Goal: Task Accomplishment & Management: Use online tool/utility

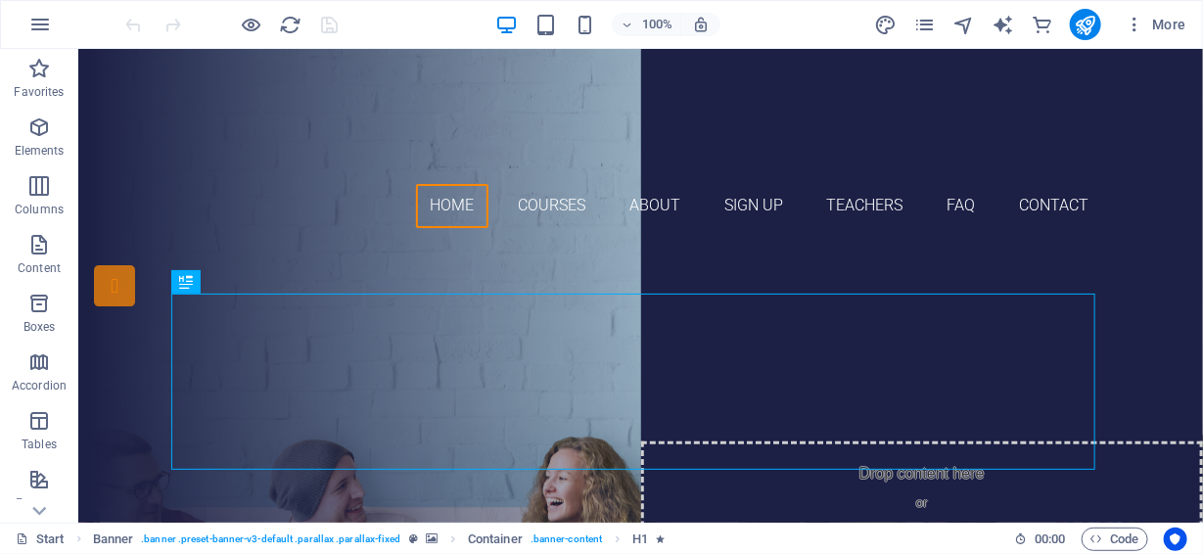
click at [1061, 34] on div "More" at bounding box center [1034, 24] width 320 height 31
click at [566, 337] on div "Devenez un expert en compétences ! Become a Competency expert!" at bounding box center [640, 425] width 924 height 176
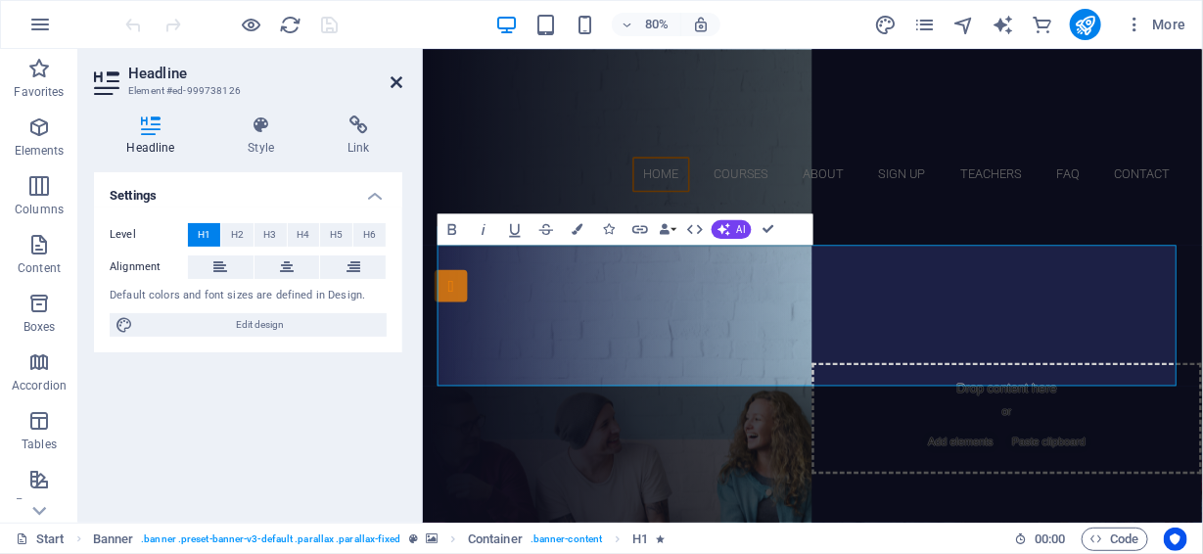
click at [392, 80] on icon at bounding box center [397, 82] width 12 height 16
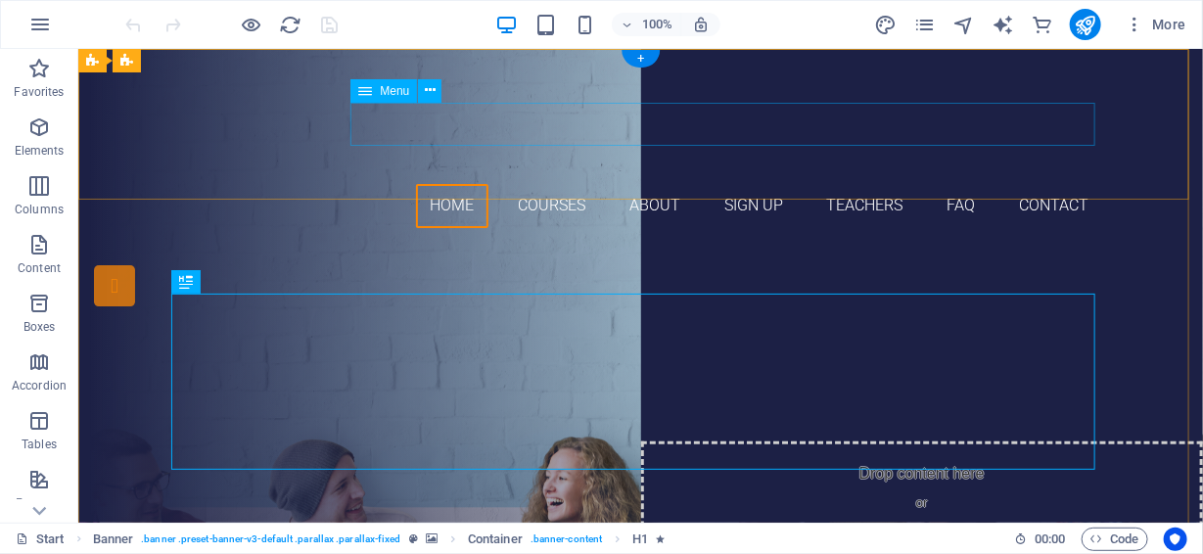
click at [540, 183] on nav "Home Courses About Sign up Teachers FAQ Contact" at bounding box center [640, 205] width 924 height 44
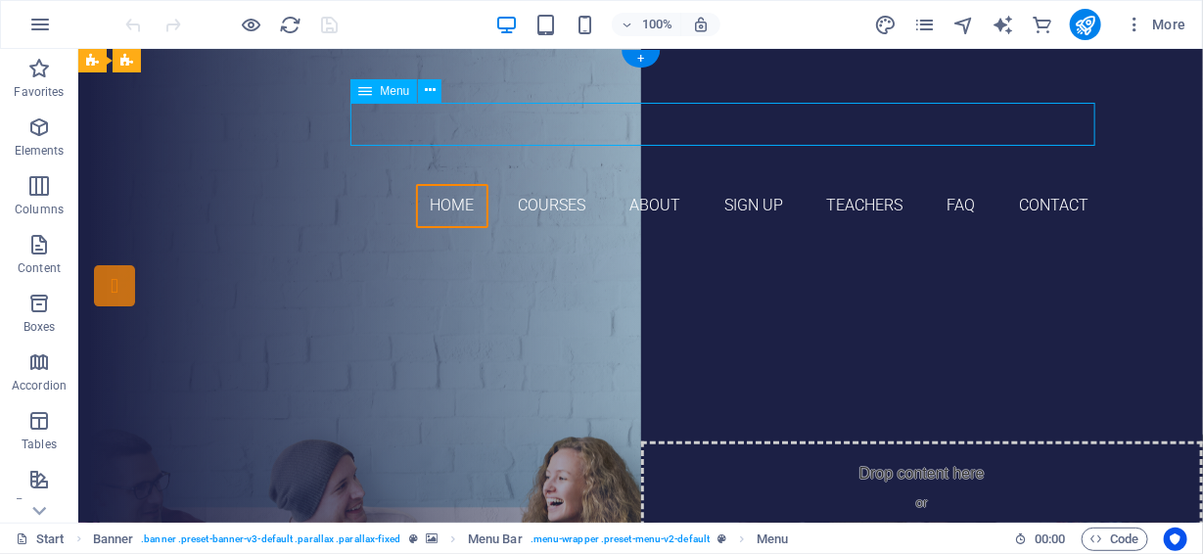
click at [541, 183] on nav "Home Courses About Sign up Teachers FAQ Contact" at bounding box center [640, 205] width 924 height 44
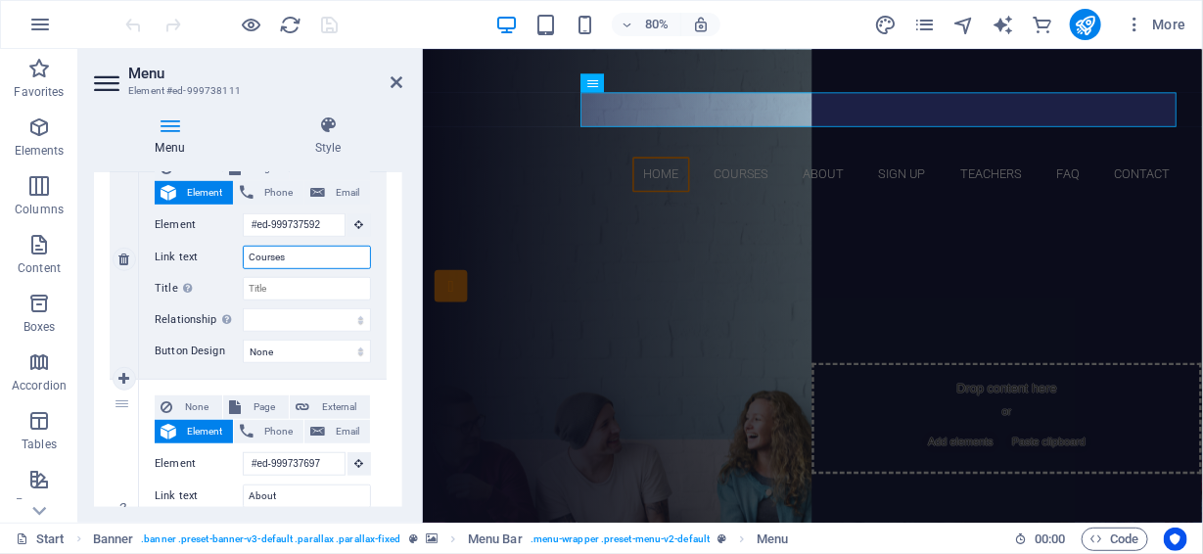
drag, startPoint x: 301, startPoint y: 258, endPoint x: 243, endPoint y: 256, distance: 57.8
click at [243, 256] on input "Courses" at bounding box center [307, 258] width 128 height 24
paste input "ncepts"
type input "Concepts"
select select
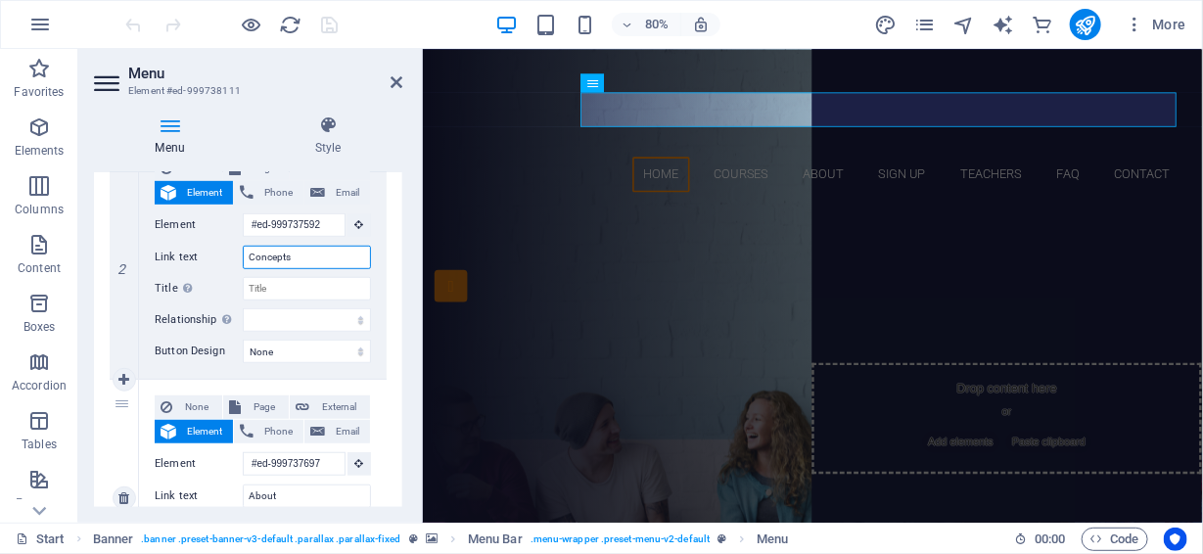
select select
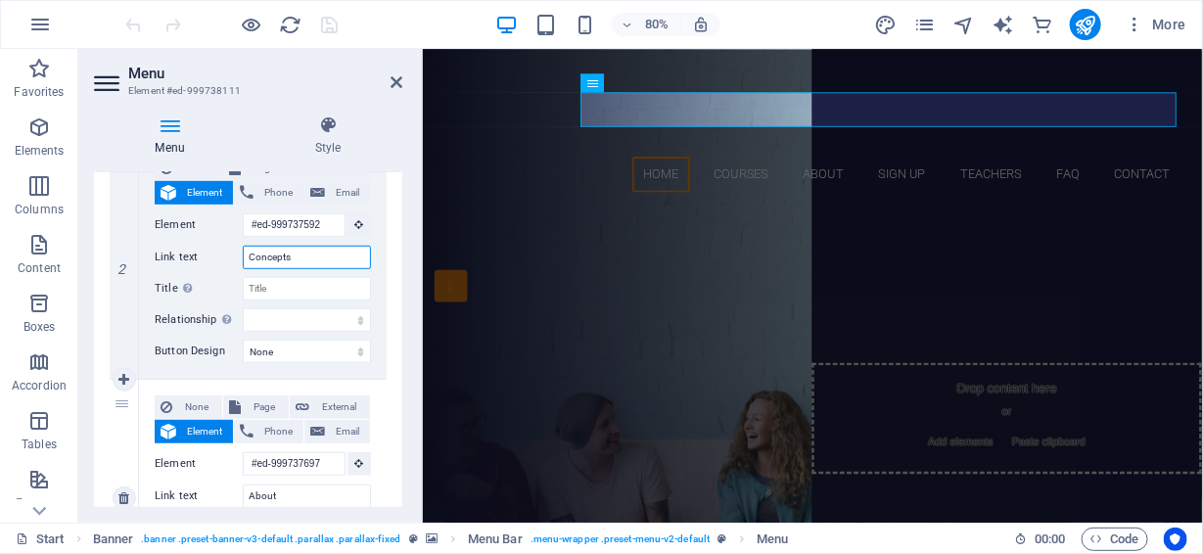
select select
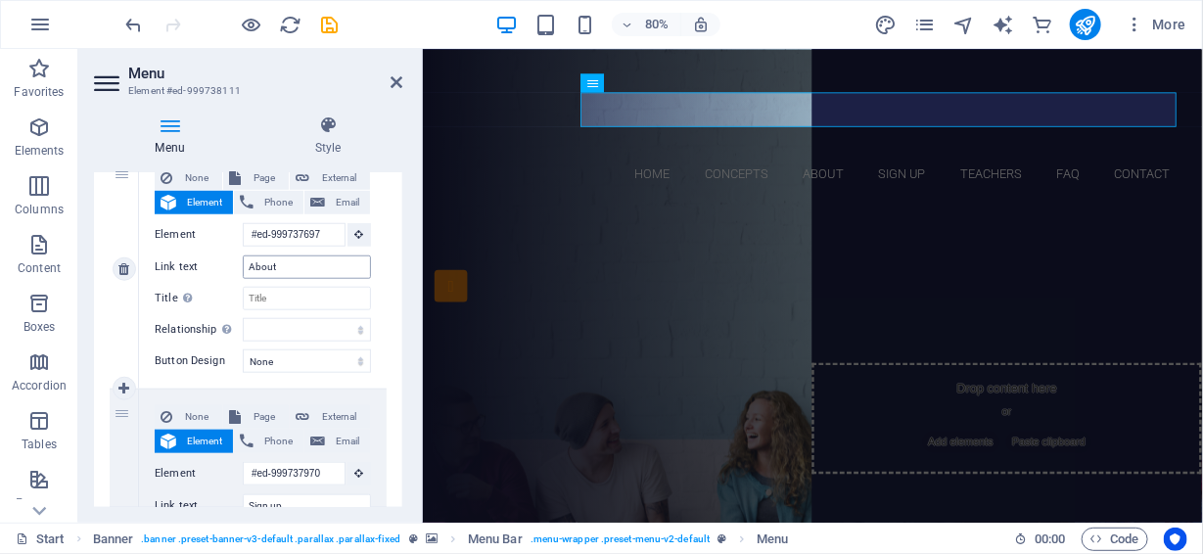
type input "Concepts"
drag, startPoint x: 291, startPoint y: 266, endPoint x: 231, endPoint y: 260, distance: 60.0
click at [235, 260] on div "Link text About" at bounding box center [263, 268] width 216 height 24
paste input "Plan-Cadres"
type input "Plan-Cadres"
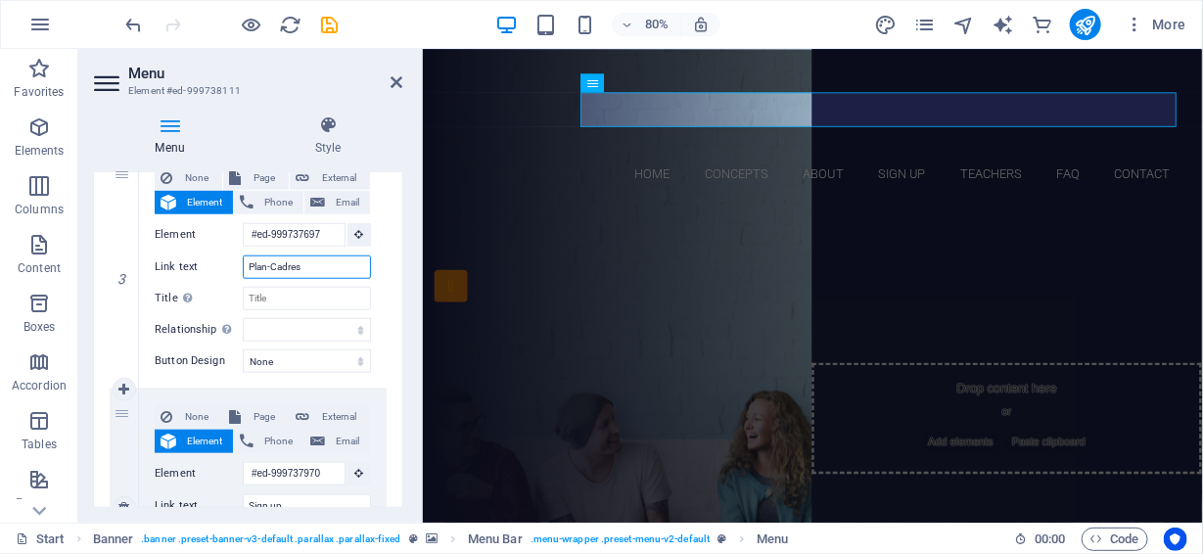
scroll to position [21, 0]
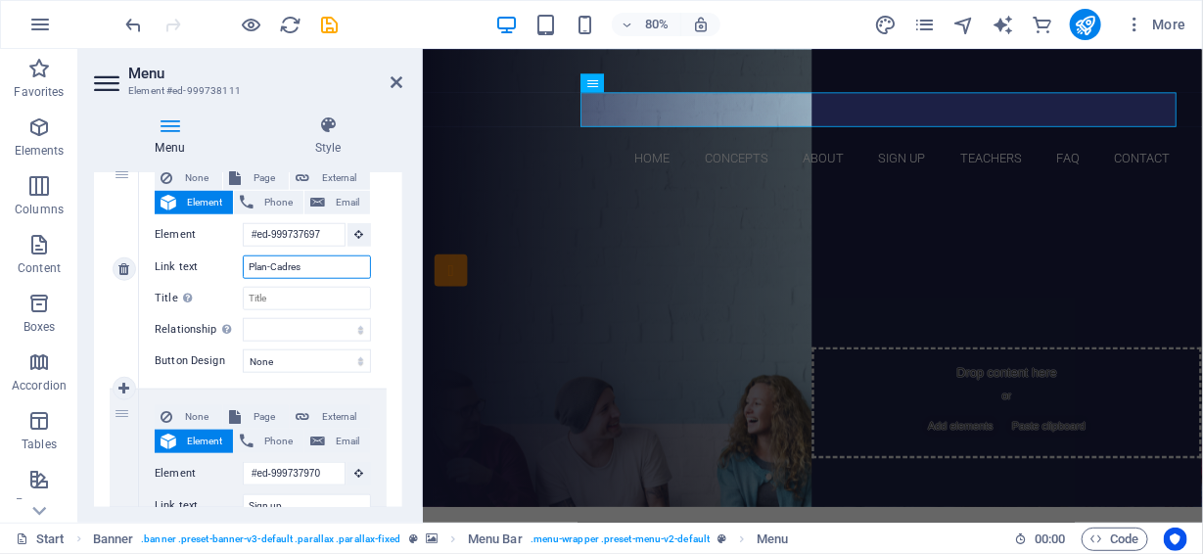
select select
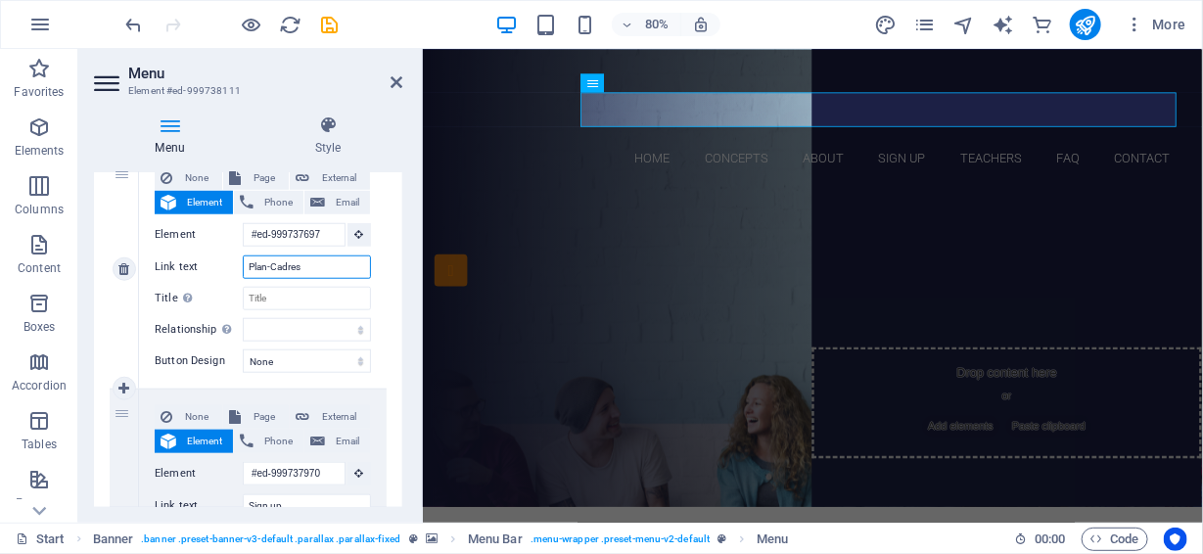
select select
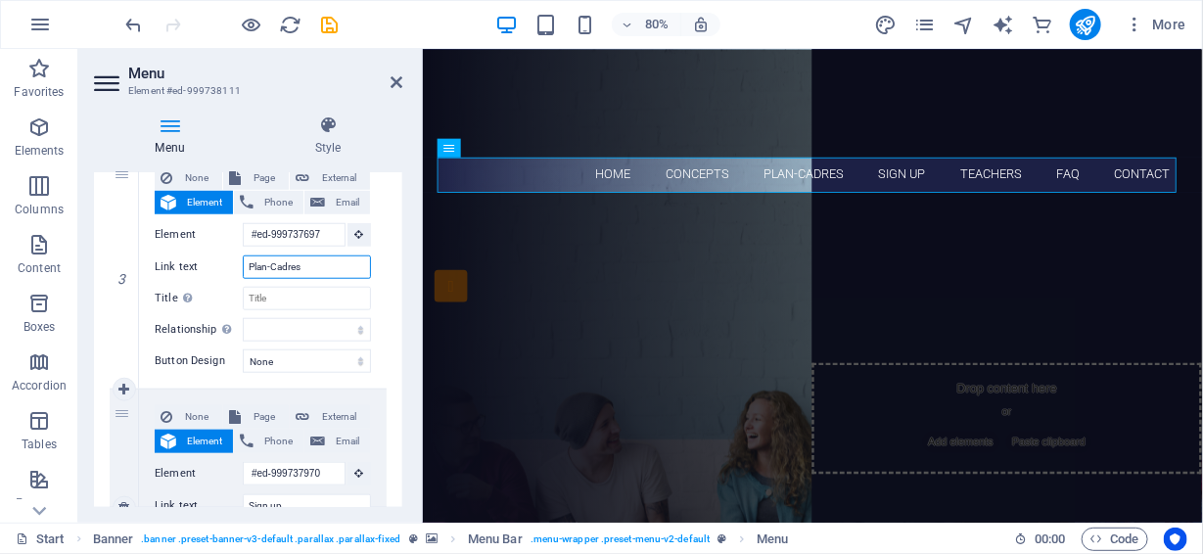
scroll to position [914, 0]
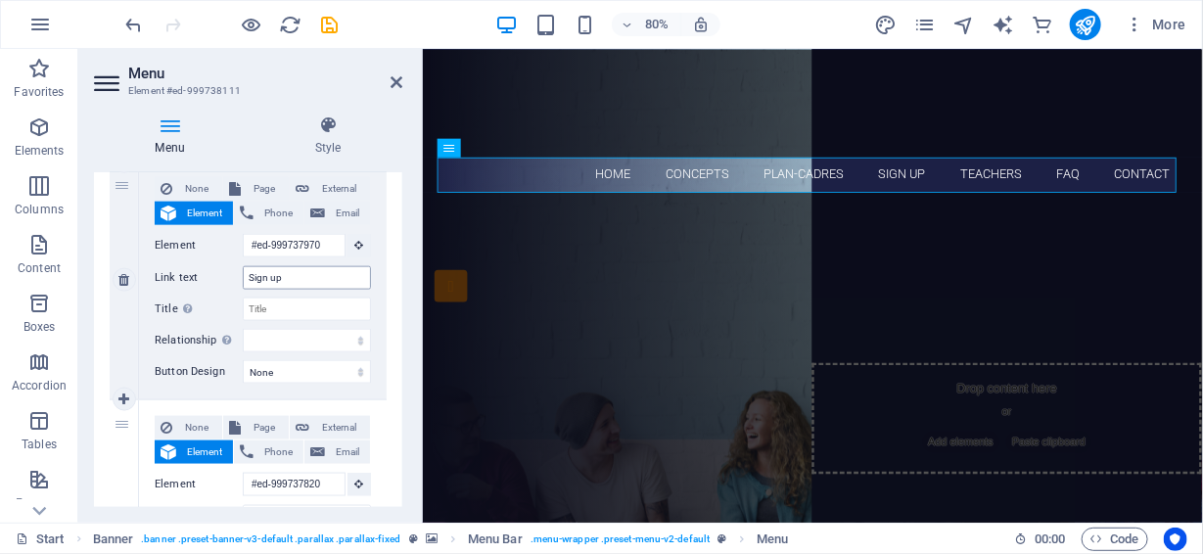
type input "Plan-Cadres"
drag, startPoint x: 296, startPoint y: 281, endPoint x: 231, endPoint y: 275, distance: 64.9
click at [231, 275] on div "Link text Sign up" at bounding box center [263, 278] width 216 height 24
paste input "cenarios"
type input "Scenarios"
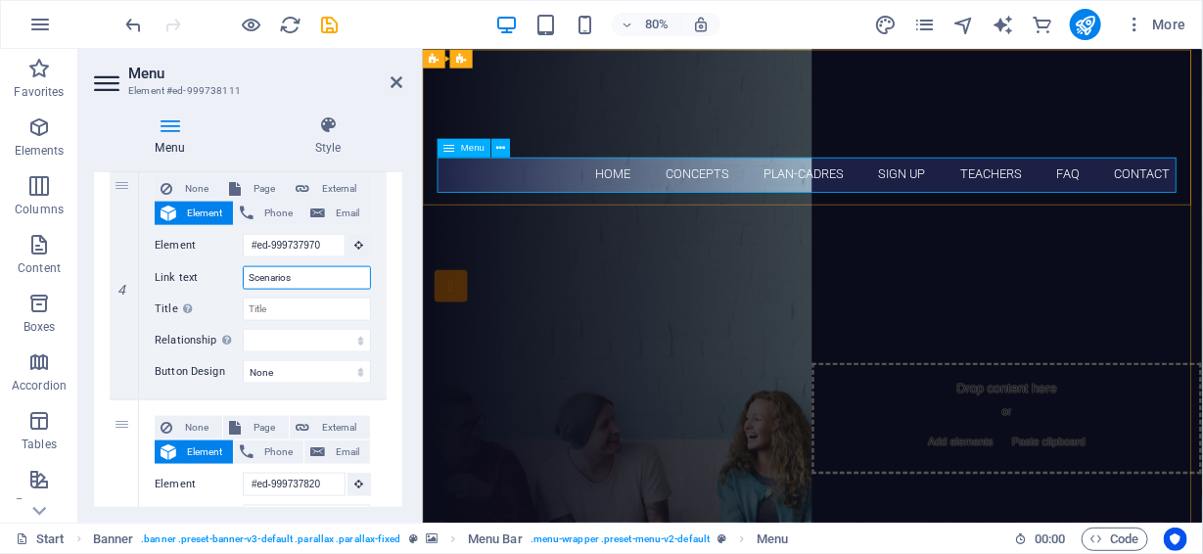
select select
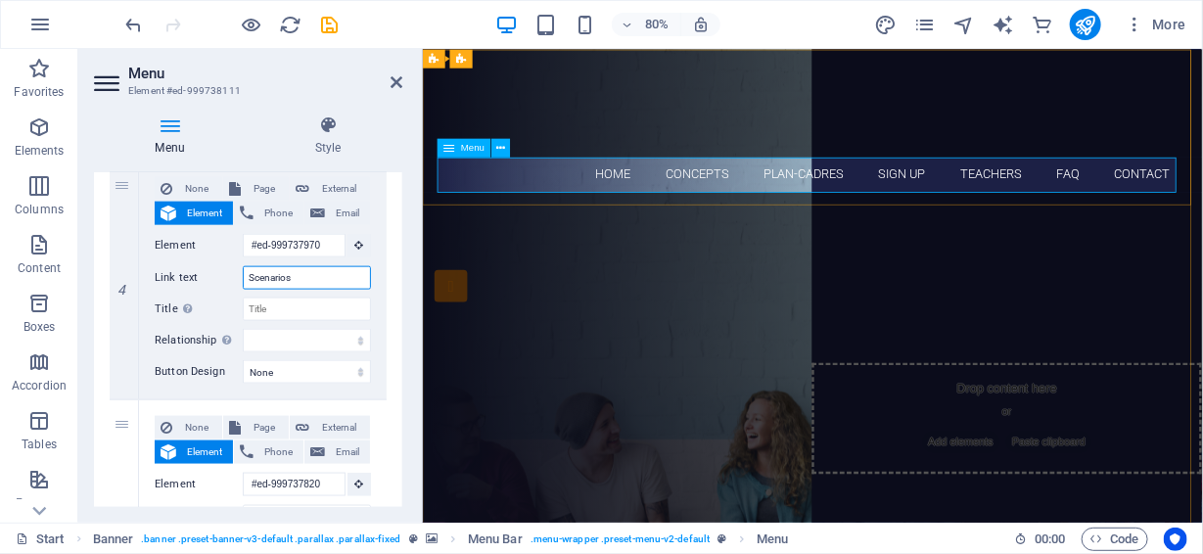
select select
type input "Scenarios"
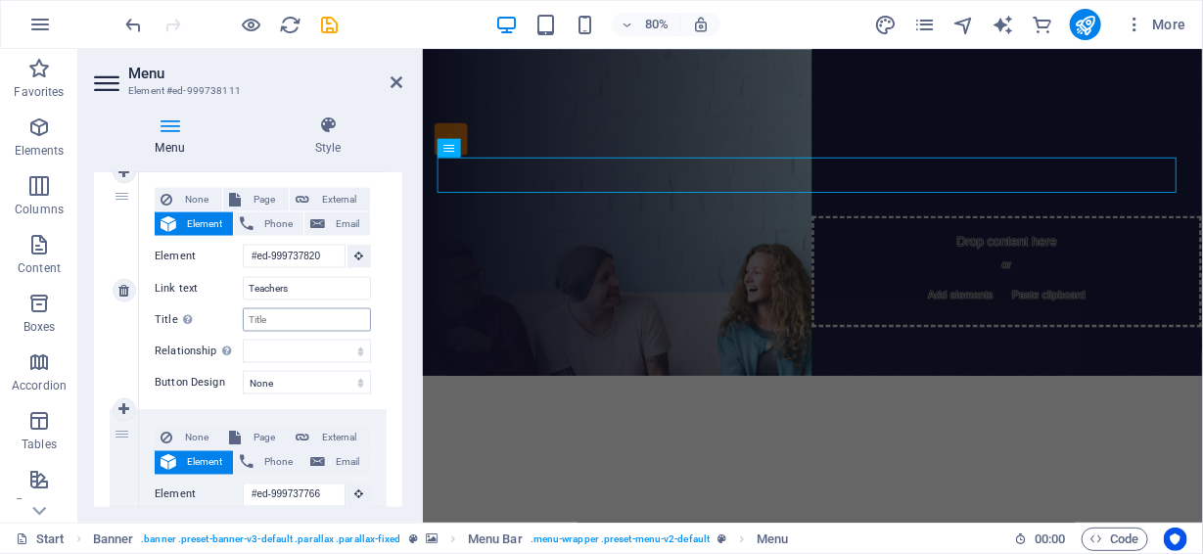
scroll to position [228, 0]
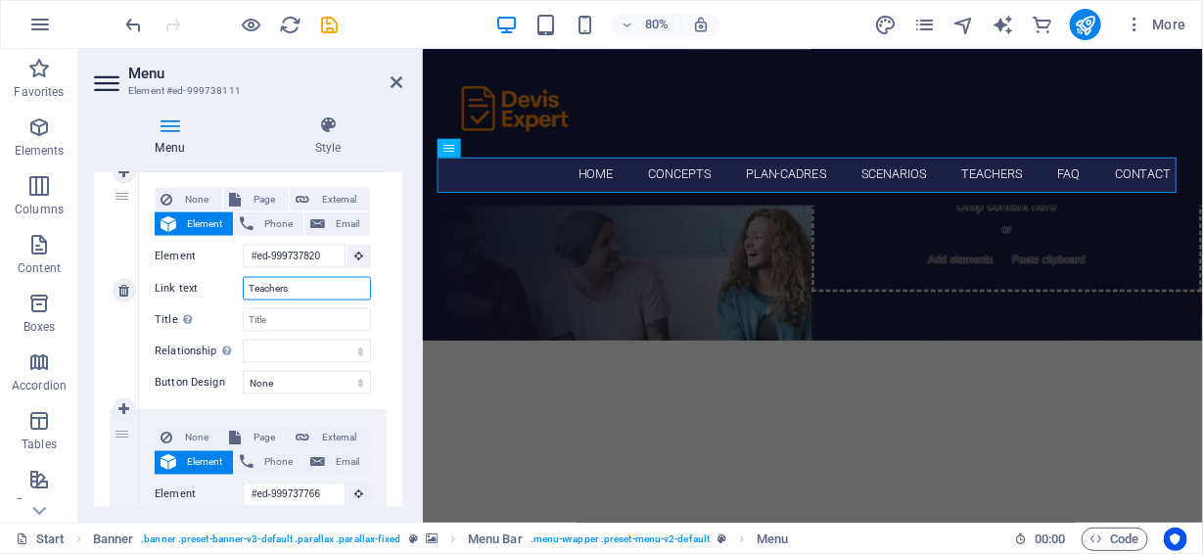
drag, startPoint x: 296, startPoint y: 285, endPoint x: 211, endPoint y: 279, distance: 85.4
click at [219, 279] on div "Link text Teachers" at bounding box center [263, 289] width 216 height 24
type input "Evaluations"
select select
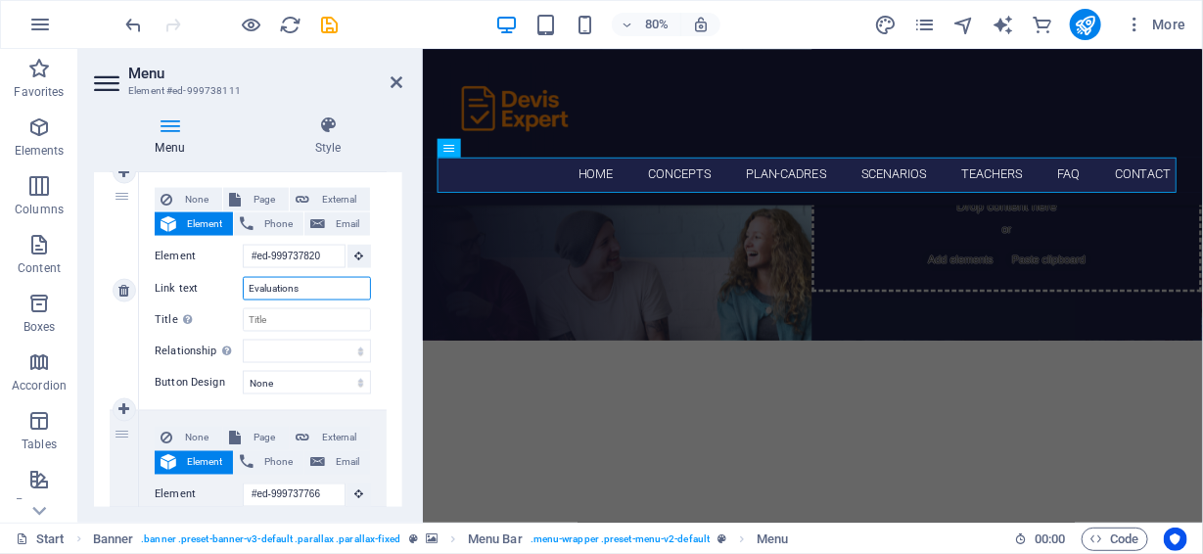
select select
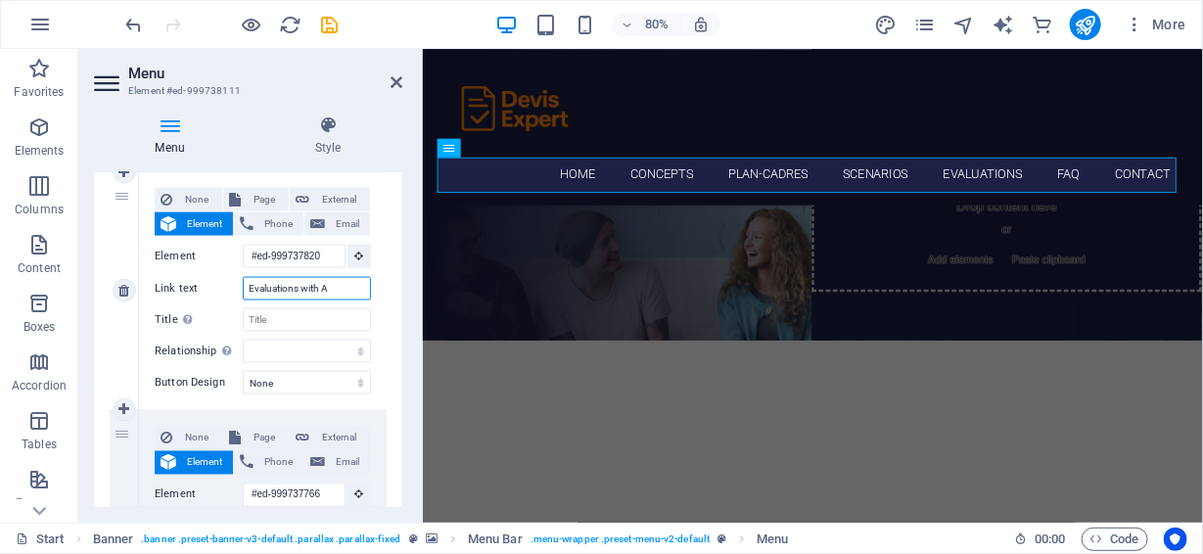
type input "Evaluations with AI"
select select
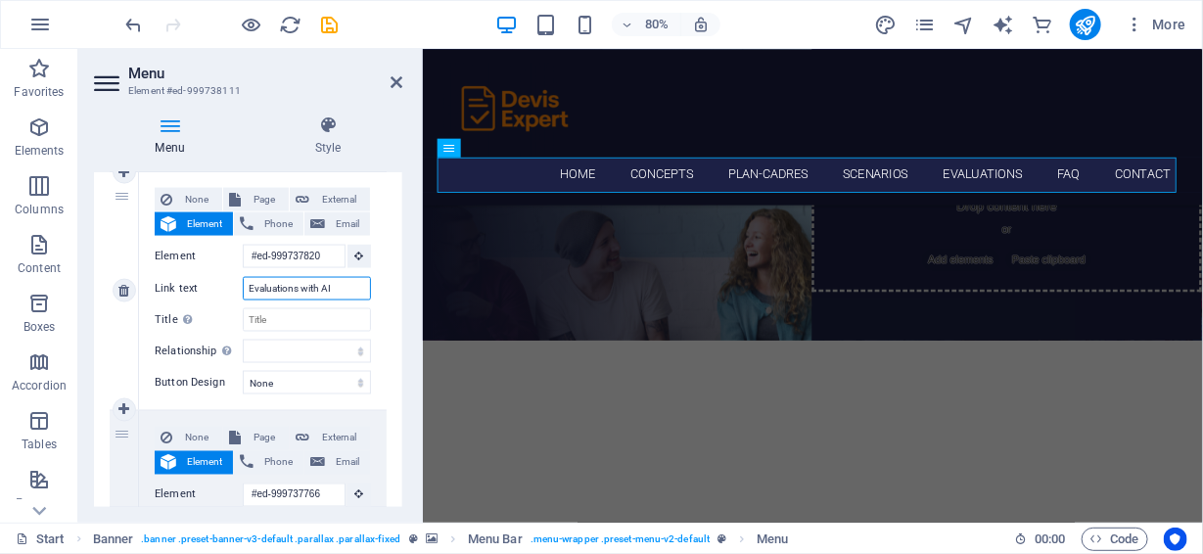
select select
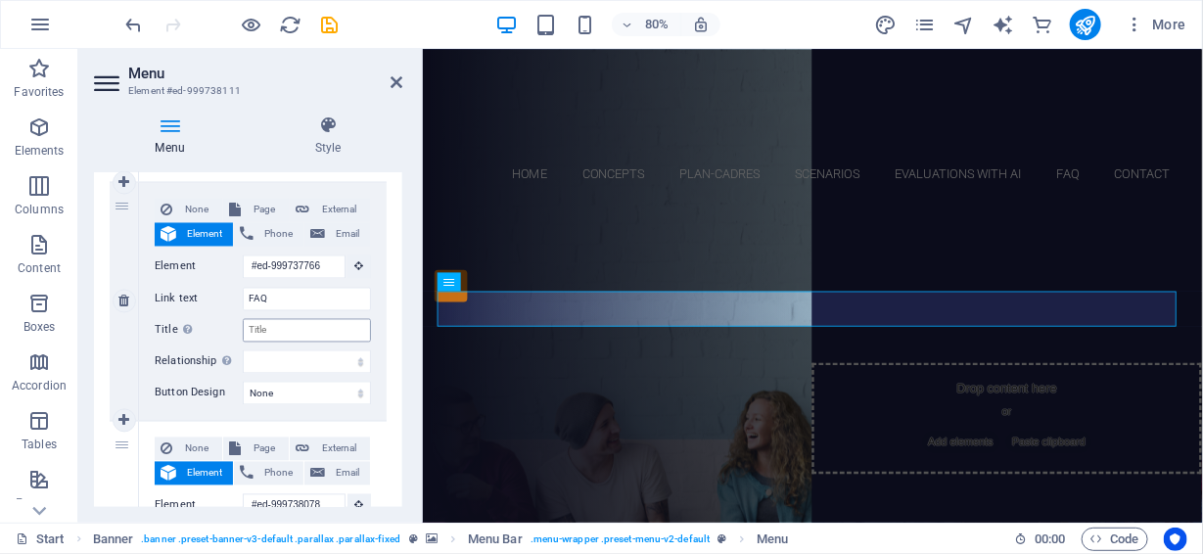
scroll to position [56, 0]
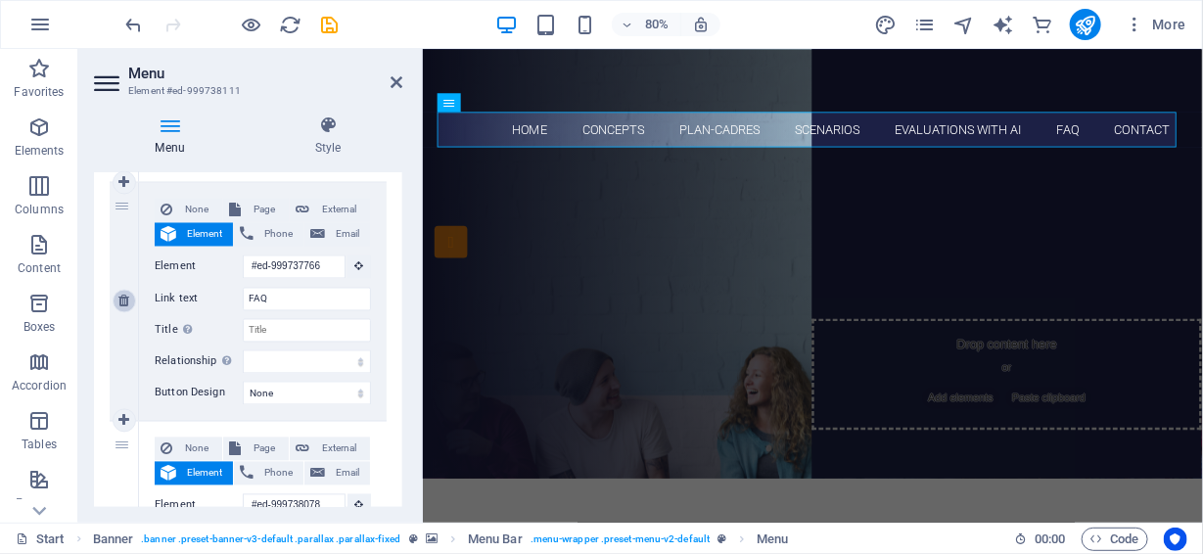
type input "Evaluations with AI"
click at [121, 299] on icon at bounding box center [123, 302] width 11 height 14
select select
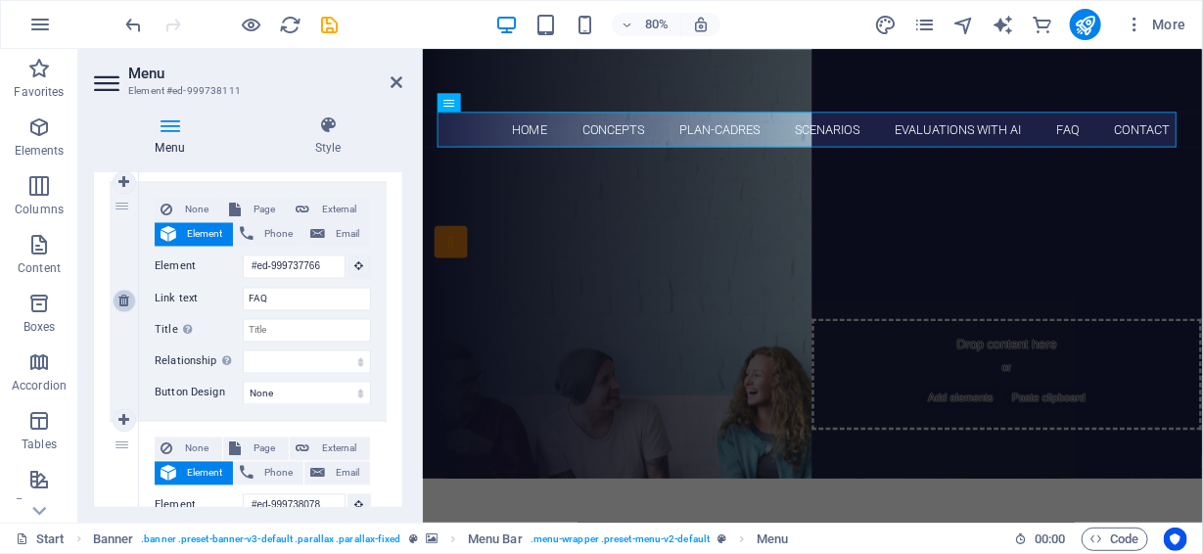
select select
type input "#ed-999738078"
type input "Contact"
select select
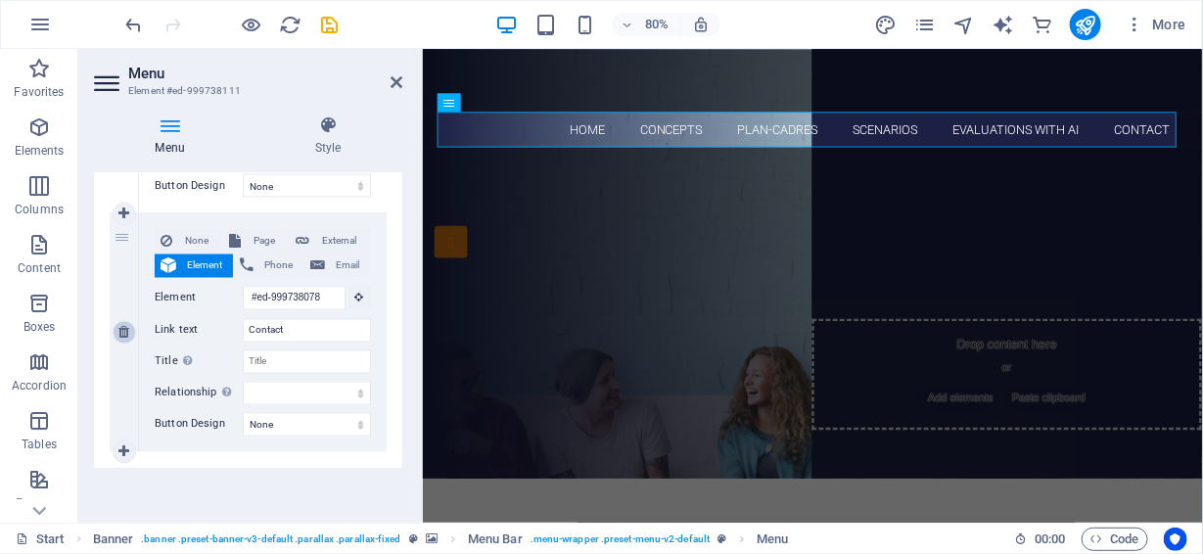
scroll to position [1335, 0]
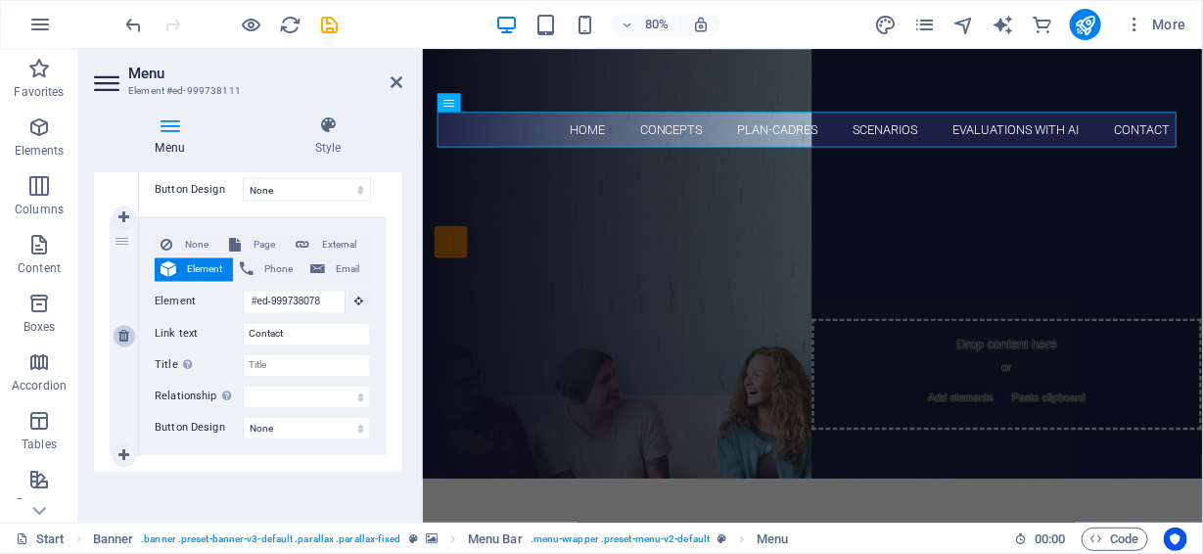
click at [124, 338] on icon at bounding box center [123, 337] width 11 height 14
select select
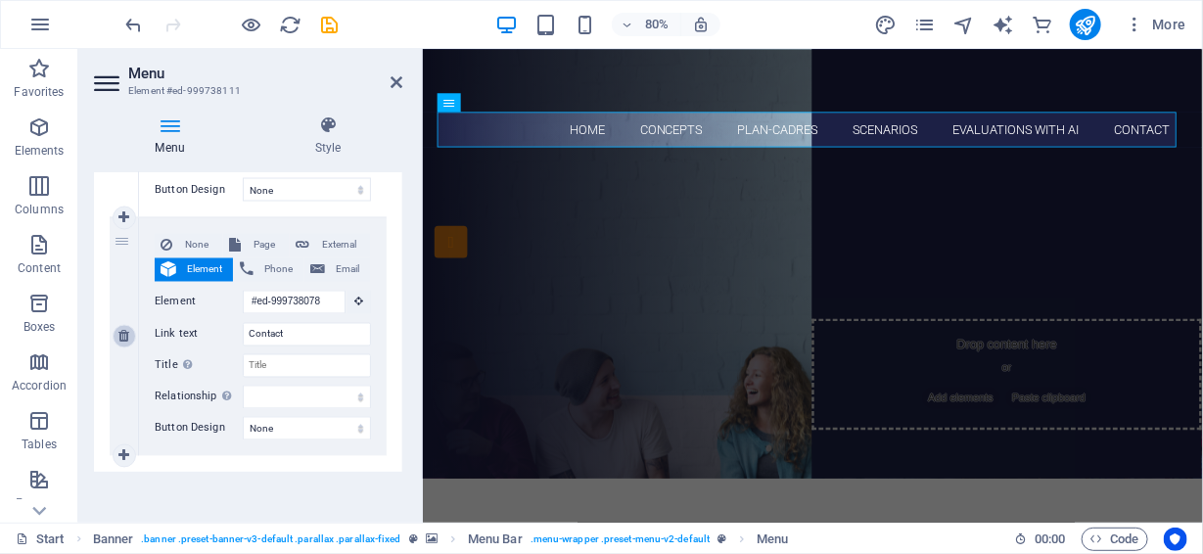
select select
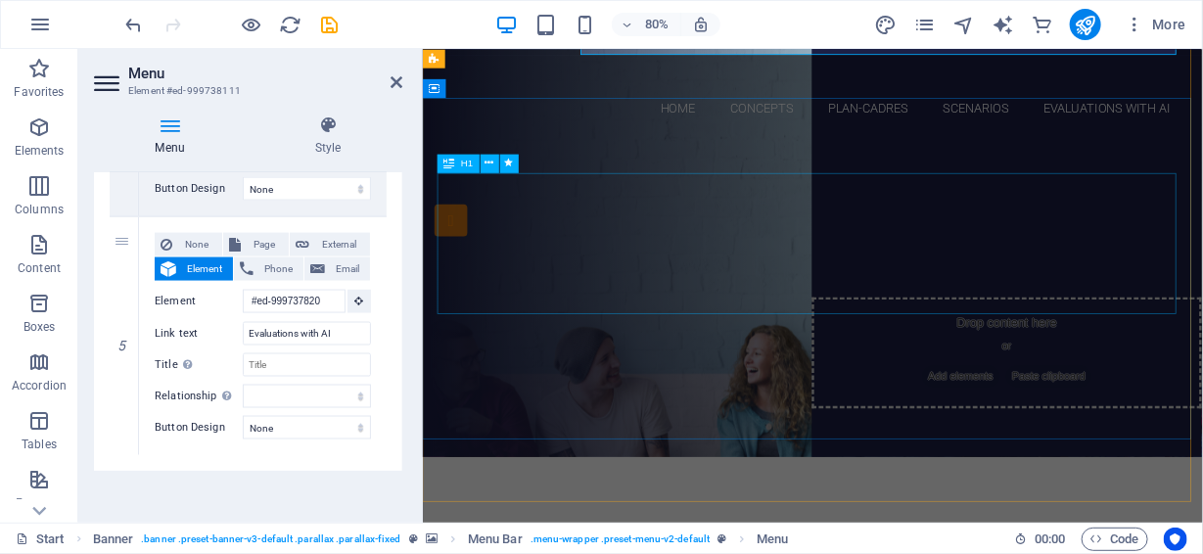
scroll to position [56, 0]
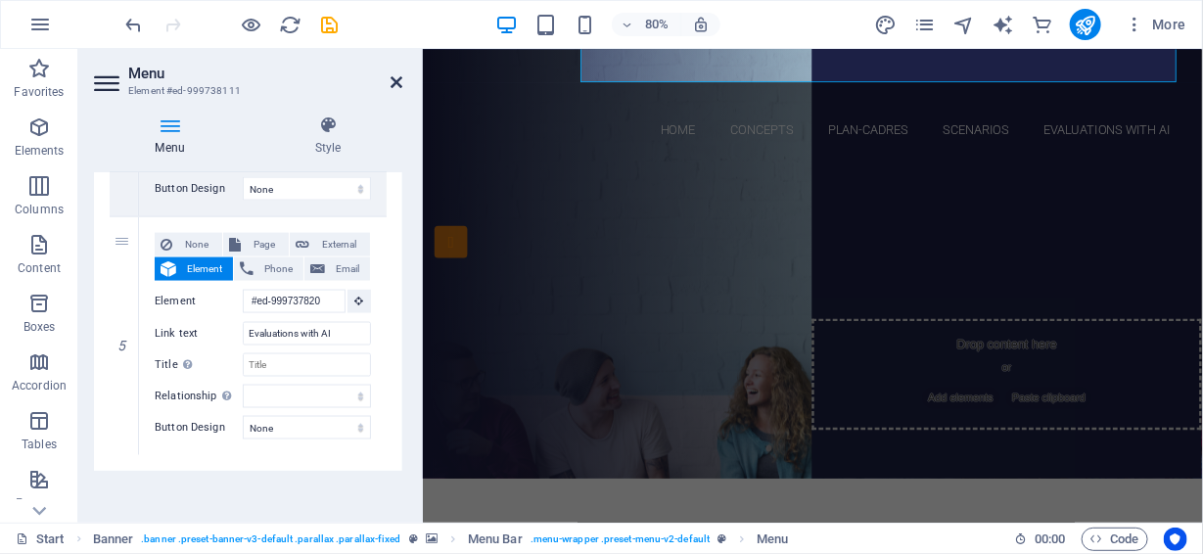
click at [394, 79] on icon at bounding box center [397, 82] width 12 height 16
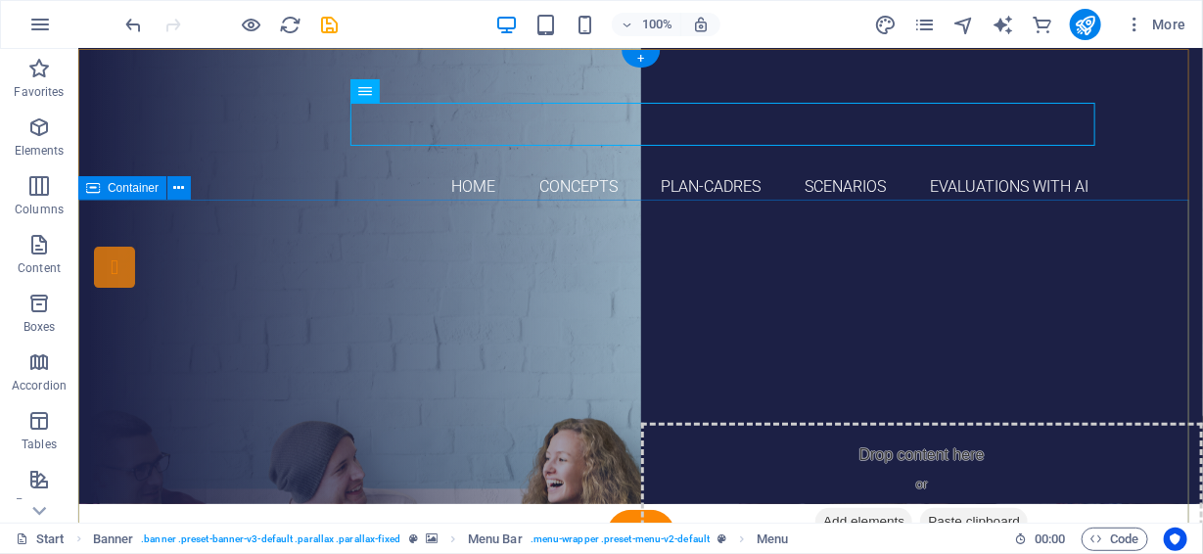
scroll to position [0, 0]
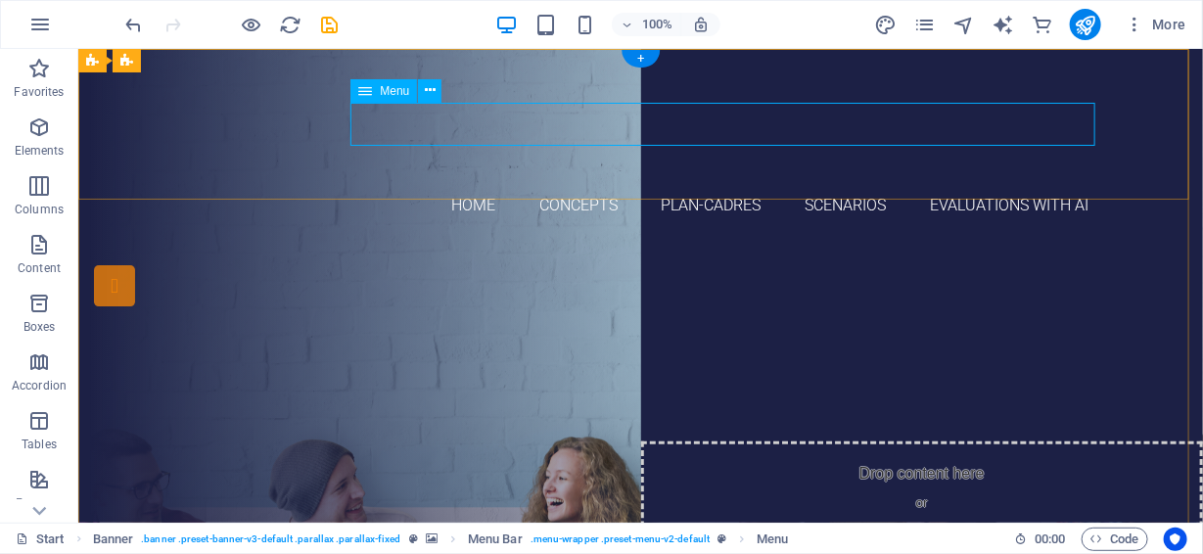
click at [969, 183] on nav "Home Concepts Plan-Cadres Scenarios Evaluations with AI" at bounding box center [640, 205] width 924 height 44
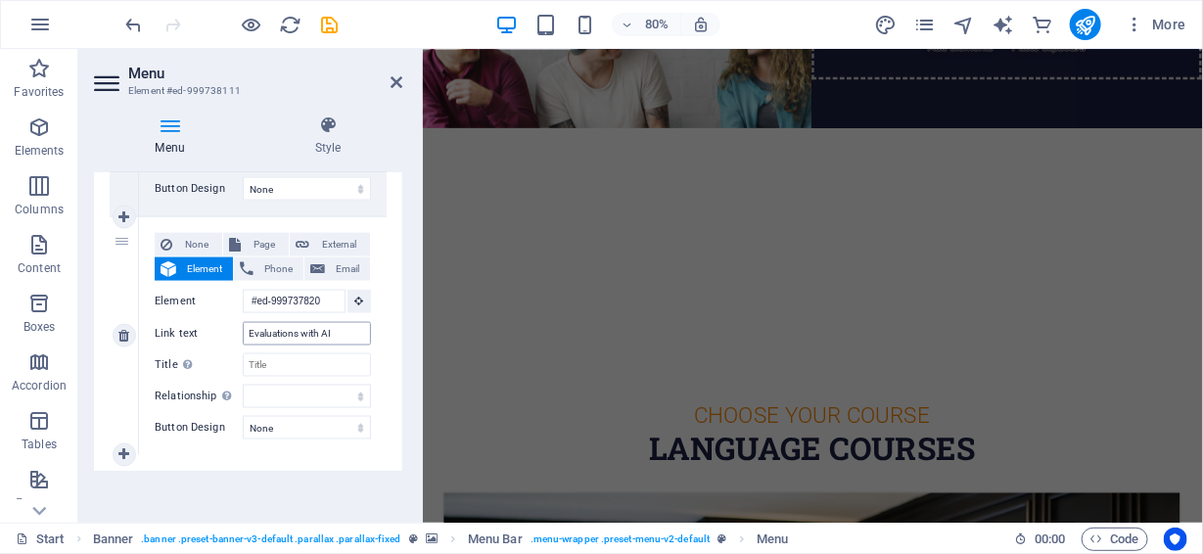
scroll to position [20, 0]
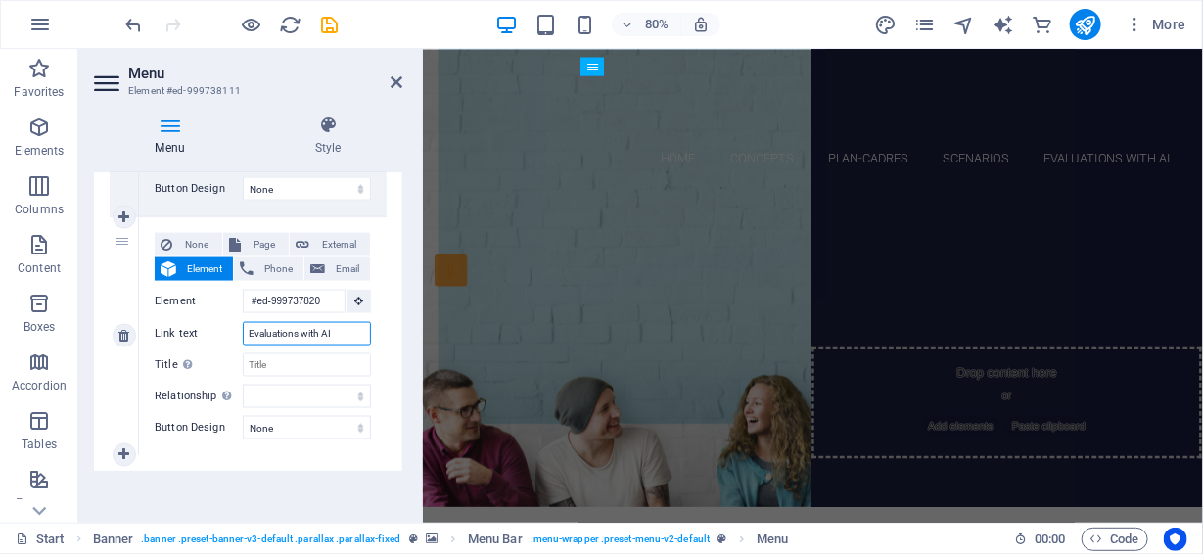
click at [307, 327] on input "Evaluations with AI" at bounding box center [307, 334] width 128 height 24
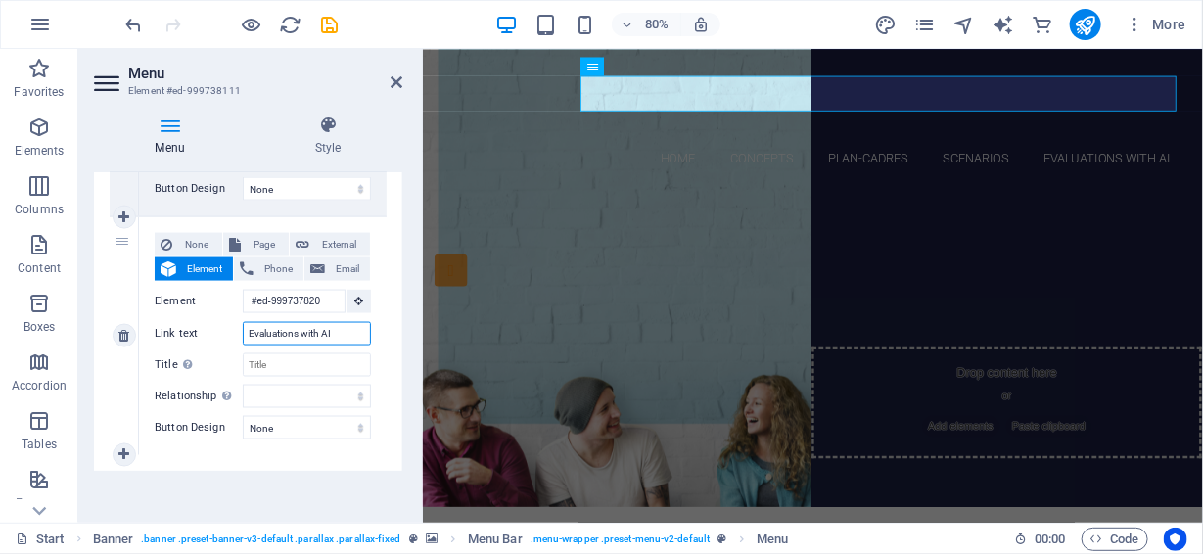
click at [307, 327] on input "Evaluations with AI" at bounding box center [307, 334] width 128 height 24
type input "Evaluations ^AI"
select select
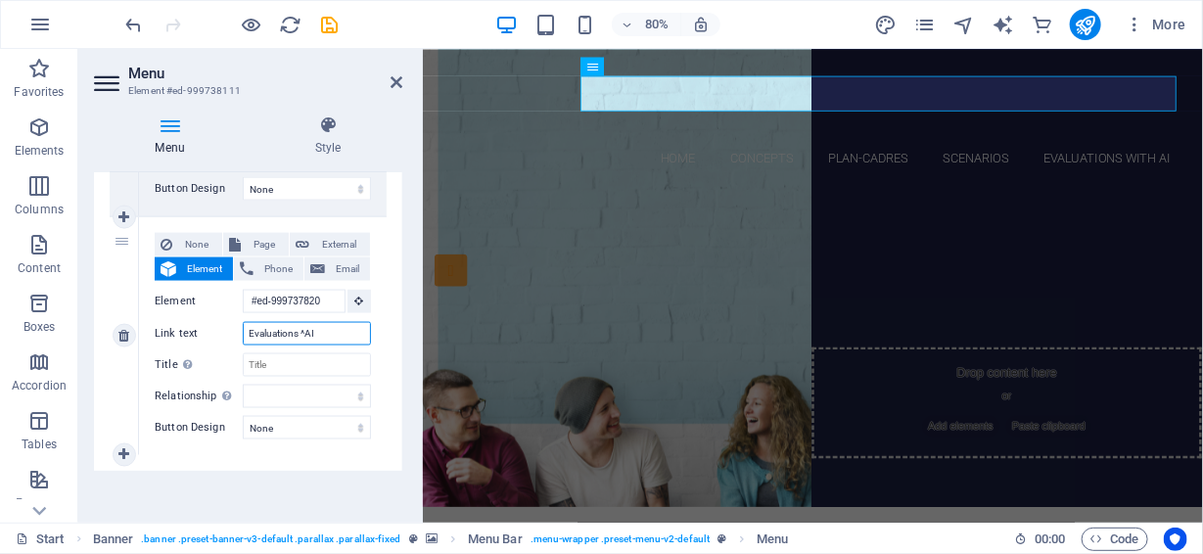
select select
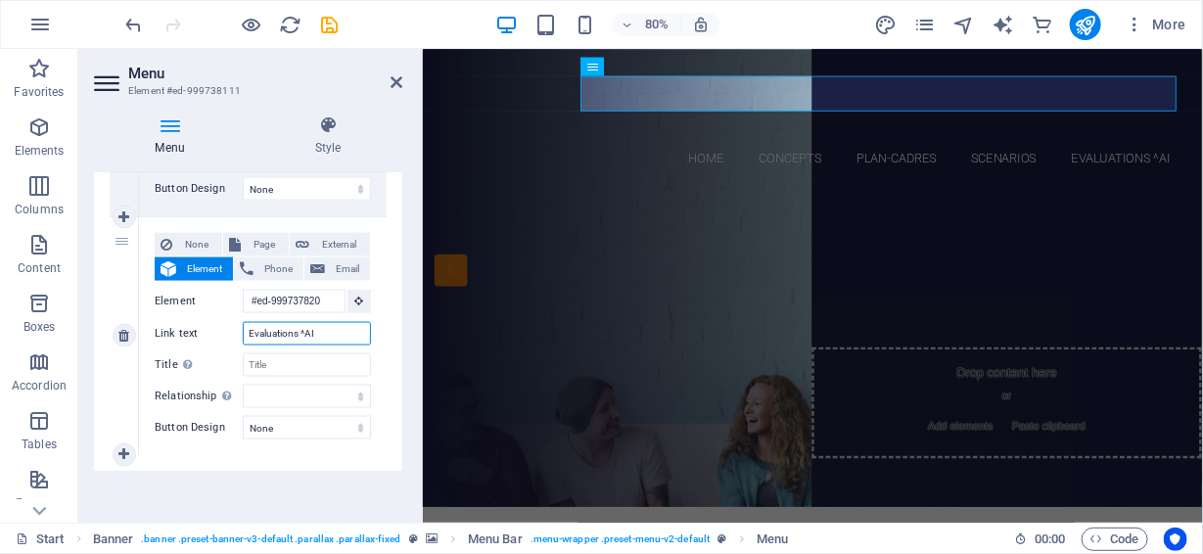
type input "Evaluations AI"
select select
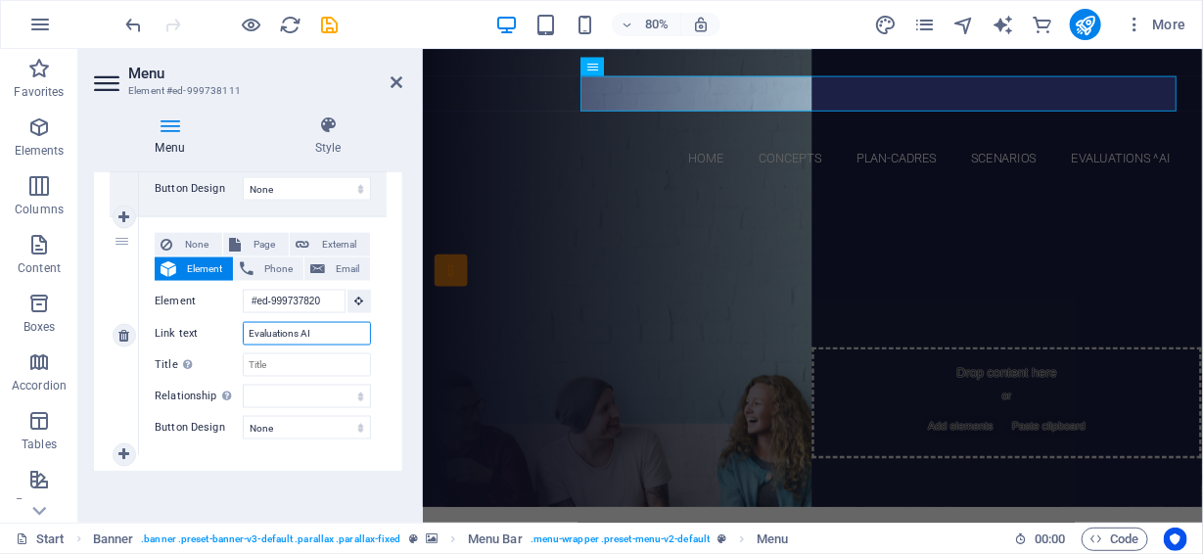
select select
type input "Evaluations & AI"
select select
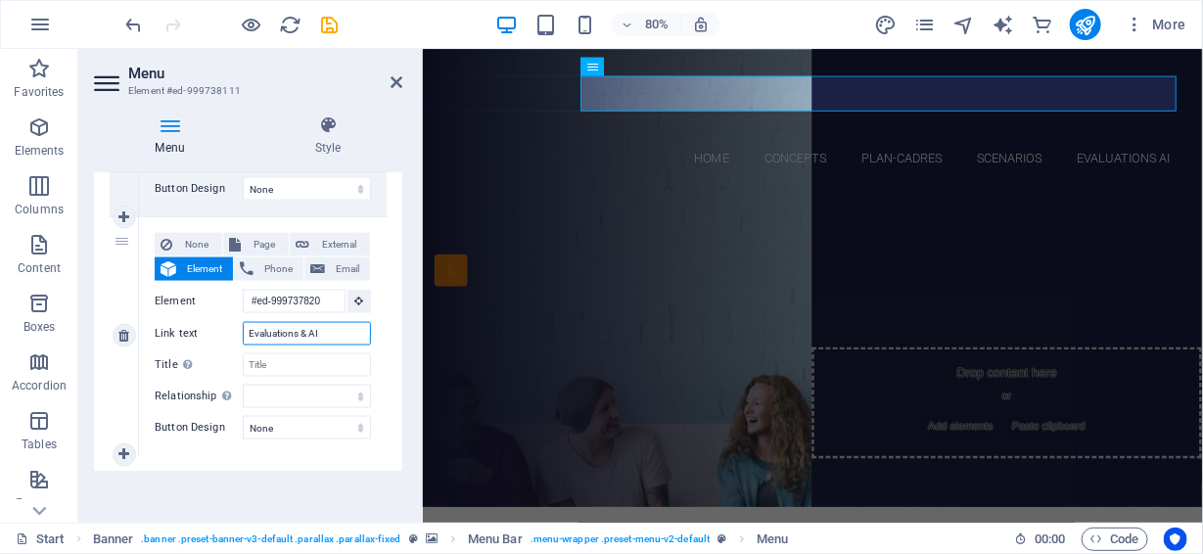
select select
type input "Evaluations & AI"
click at [394, 79] on icon at bounding box center [397, 82] width 12 height 16
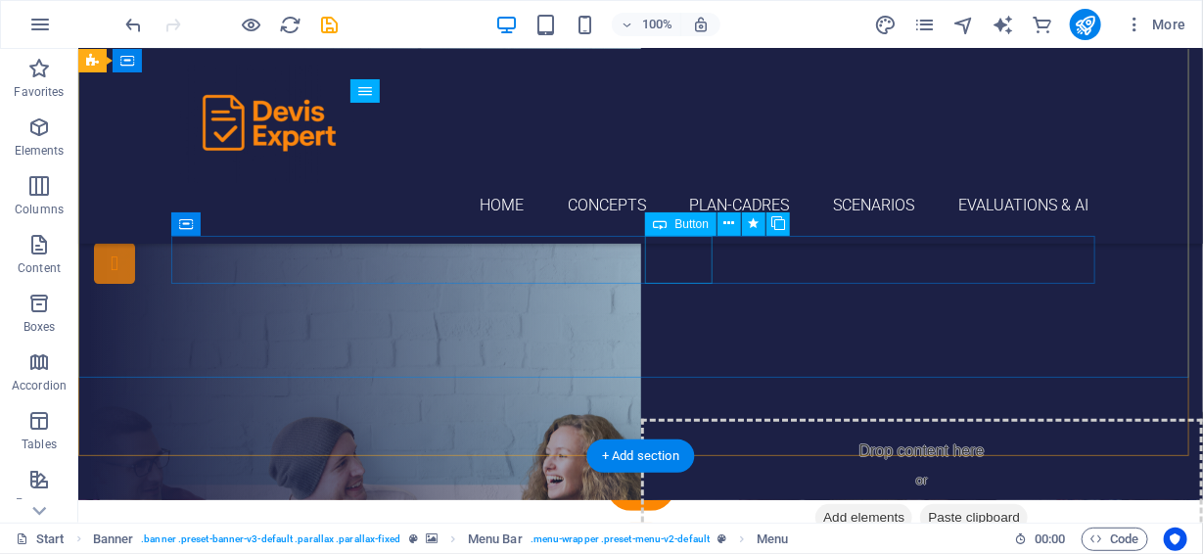
scroll to position [0, 0]
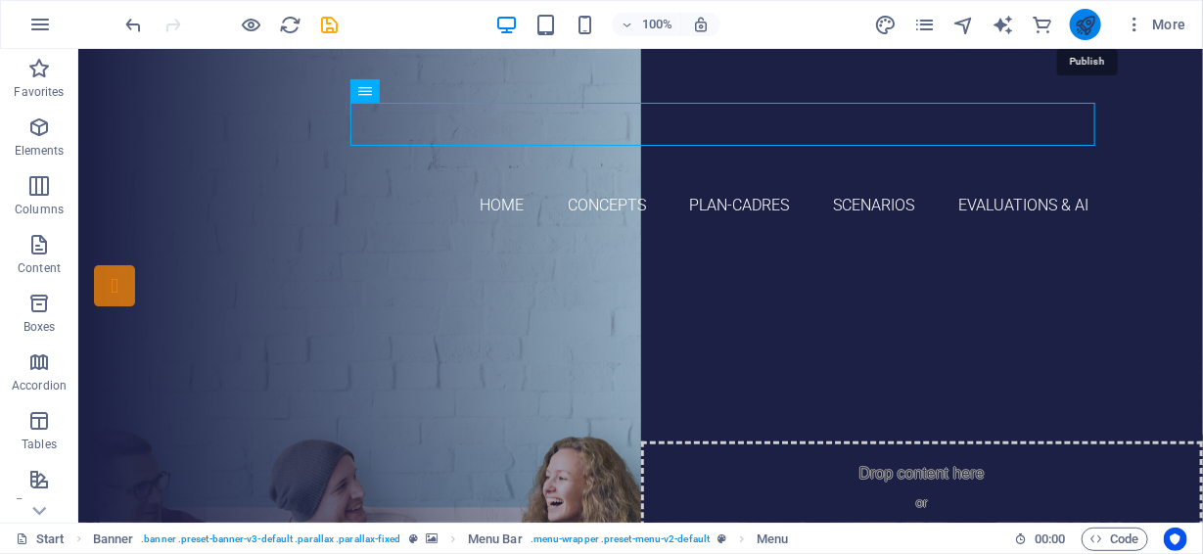
click at [1083, 15] on icon "publish" at bounding box center [1085, 25] width 23 height 23
checkbox input "false"
